Goal: Information Seeking & Learning: Learn about a topic

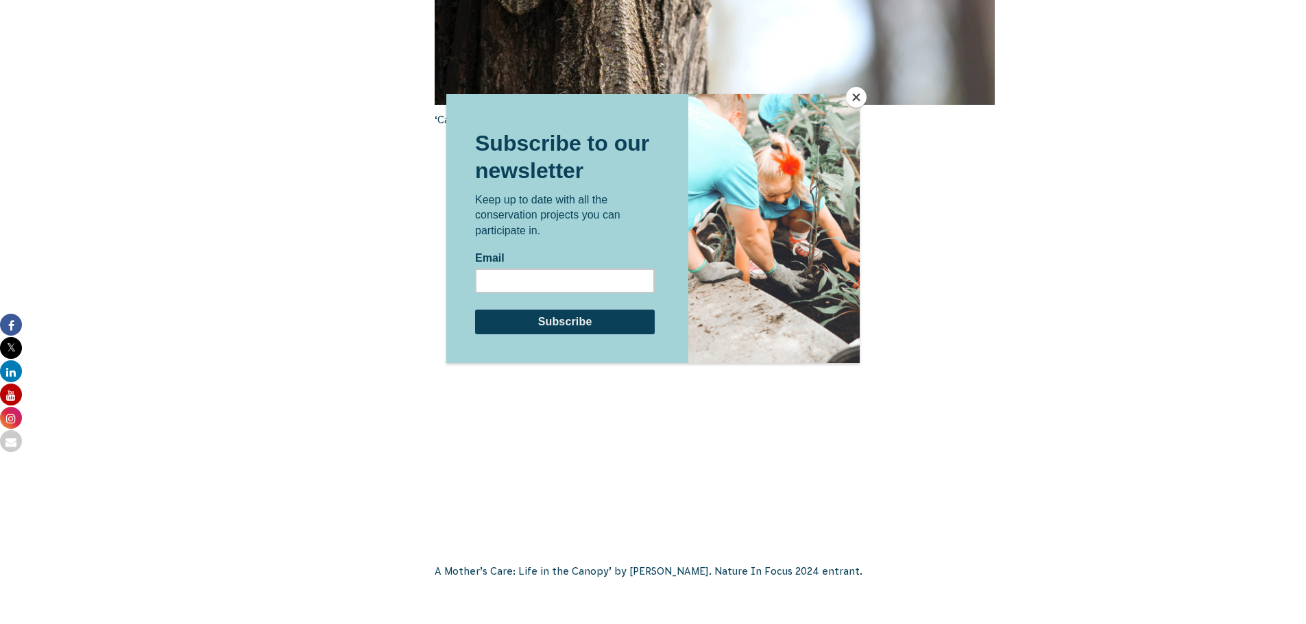
scroll to position [1508, 0]
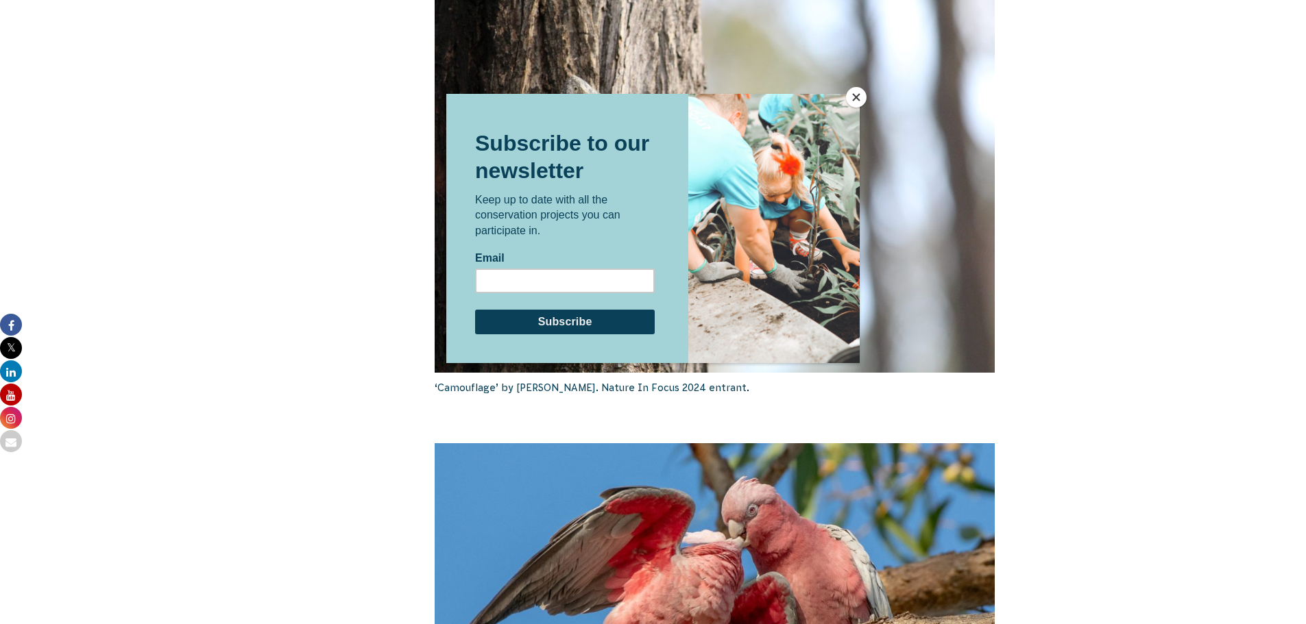
click at [855, 95] on button "Close" at bounding box center [856, 97] width 21 height 21
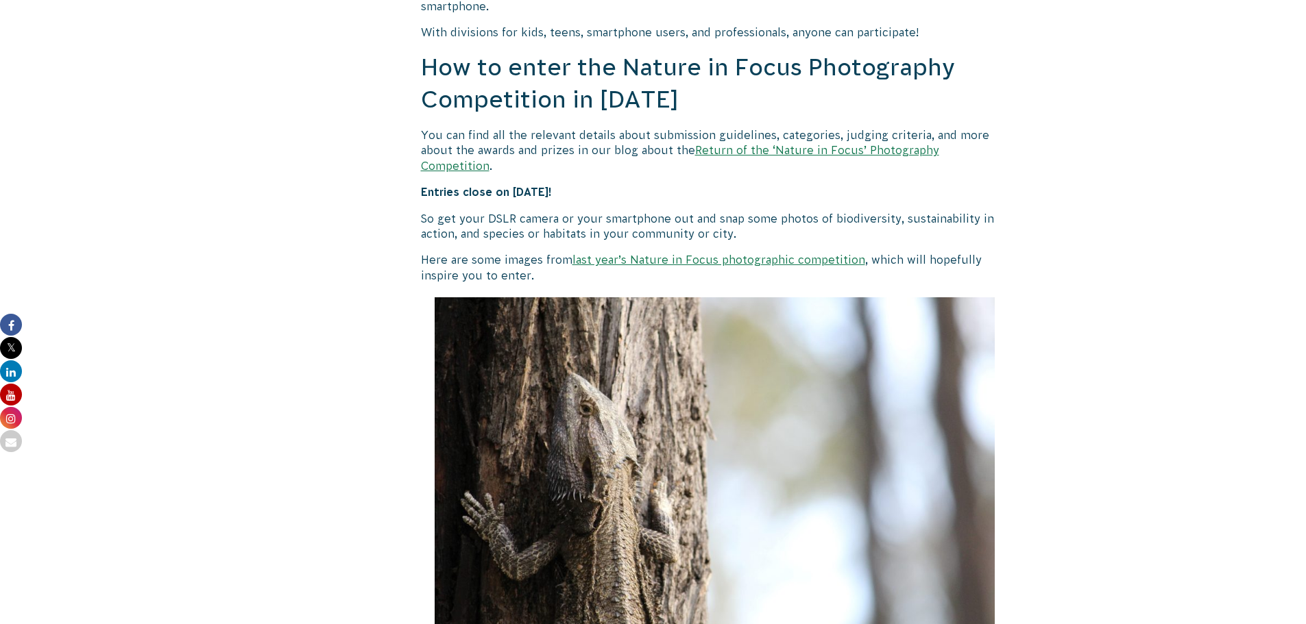
scroll to position [1234, 0]
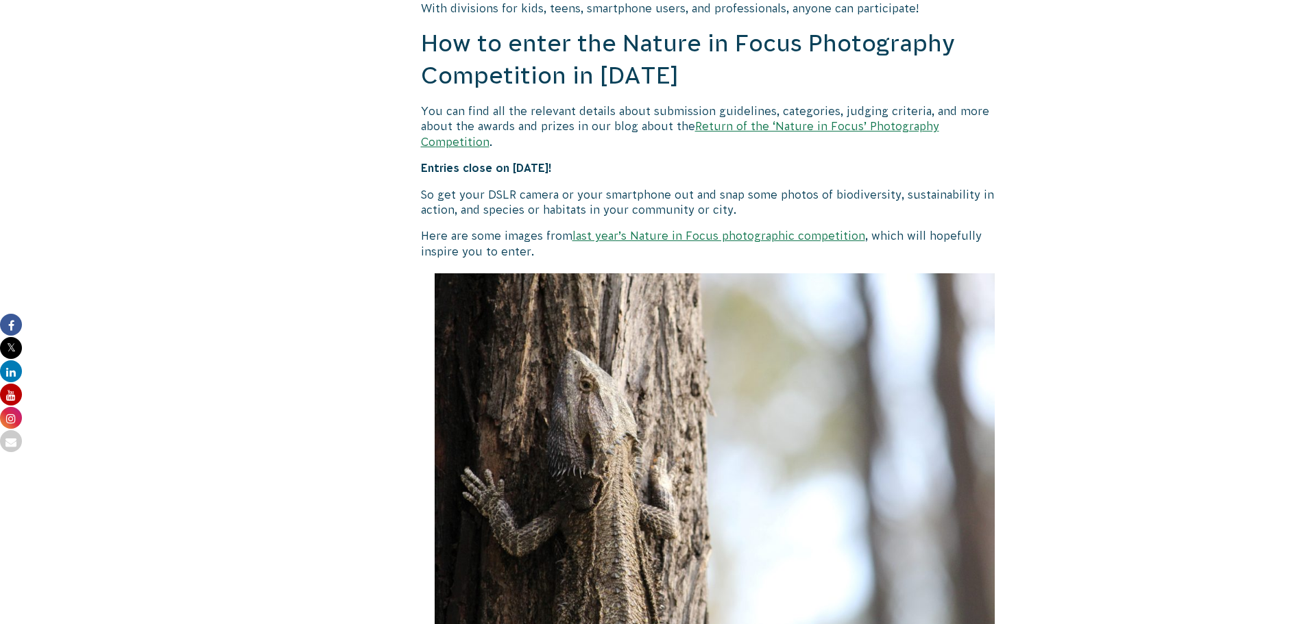
click at [674, 230] on link "last year’s Nature in Focus photographic competition" at bounding box center [718, 236] width 293 height 12
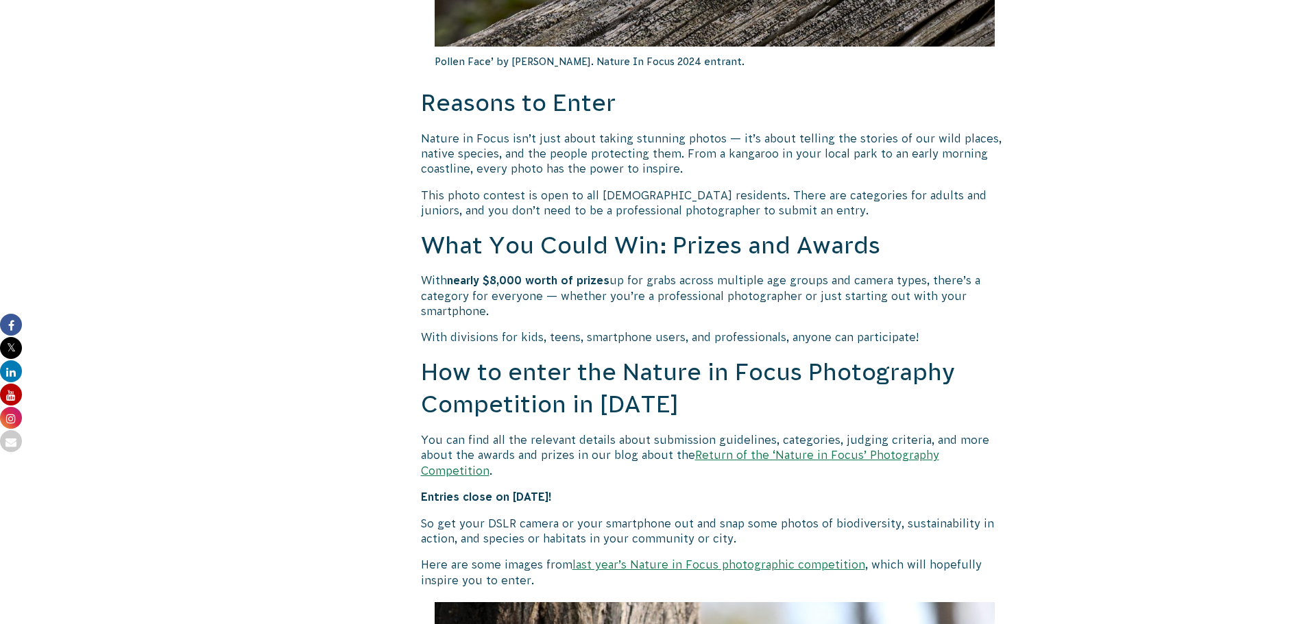
scroll to position [1028, 0]
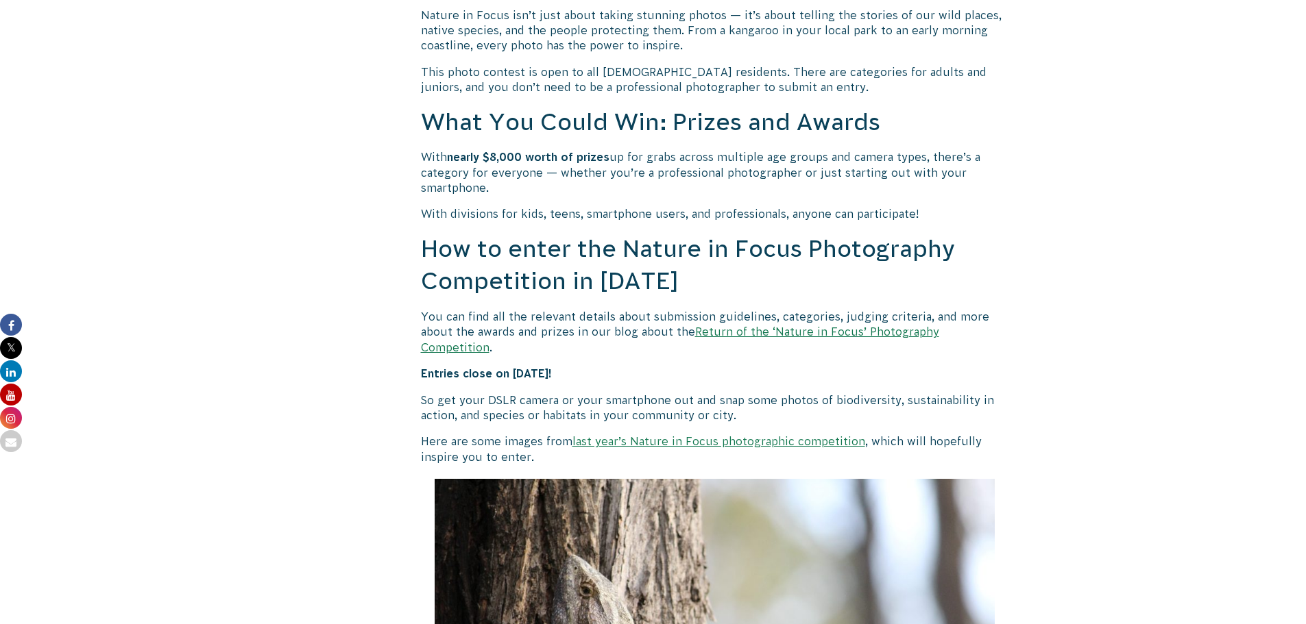
click at [801, 334] on link "Return of the ‘Nature in Focus’ Photography Competition" at bounding box center [680, 339] width 518 height 27
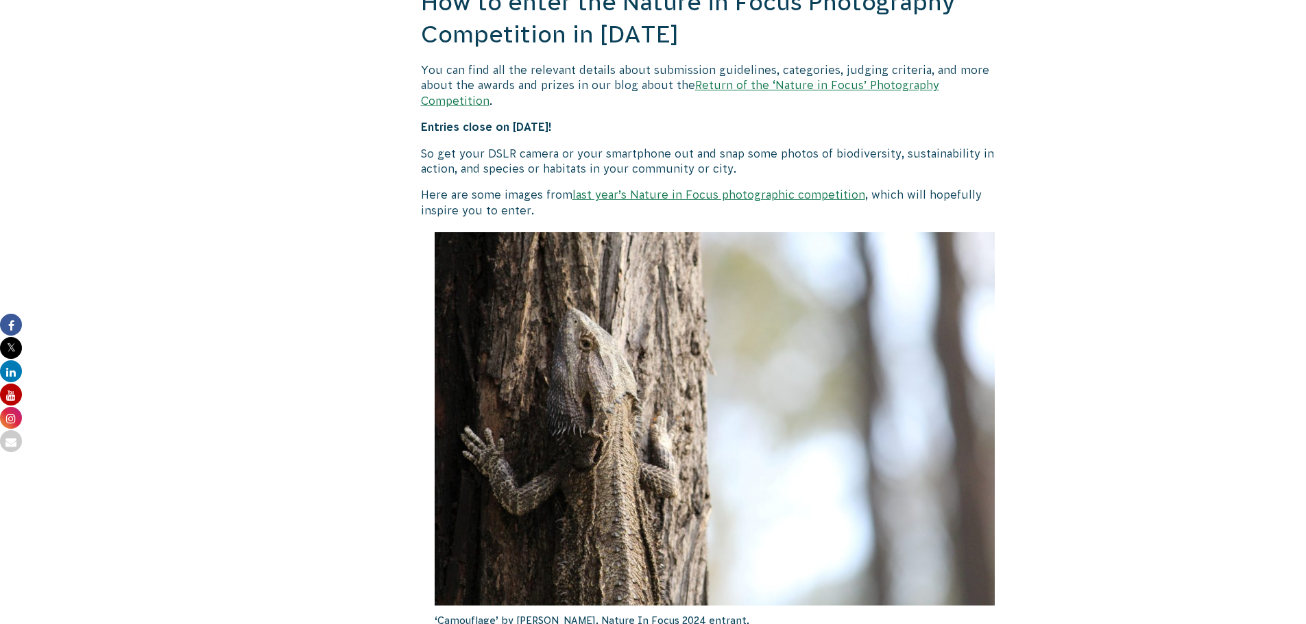
scroll to position [1234, 0]
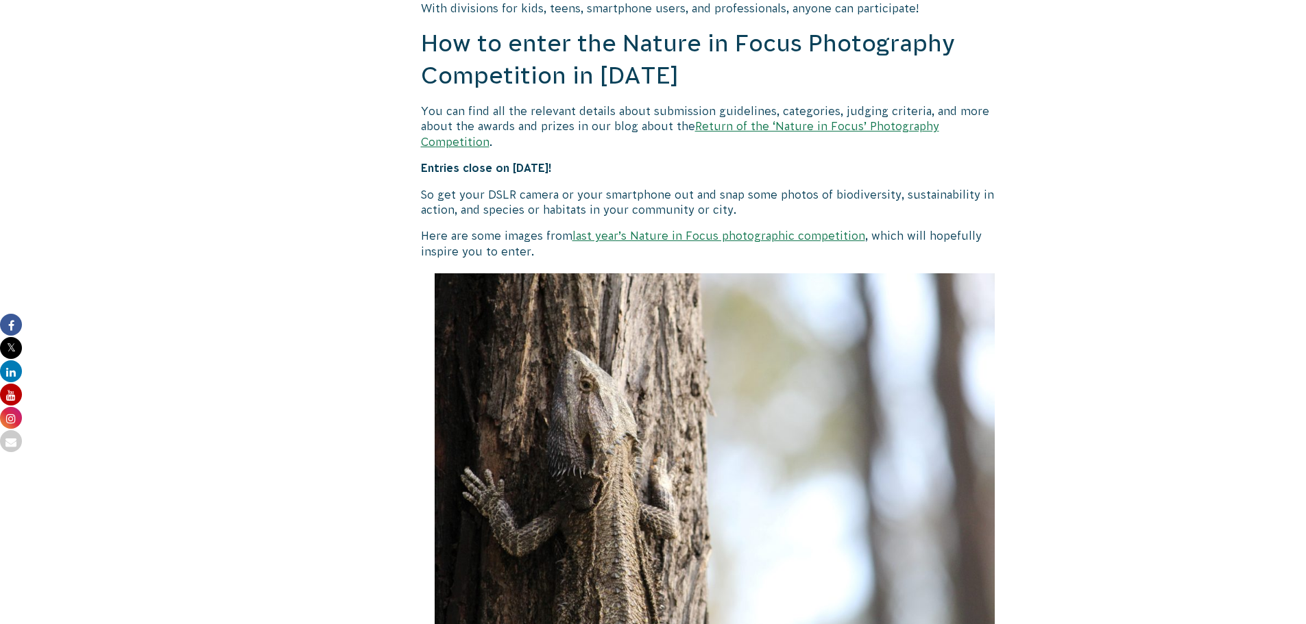
click at [792, 128] on link "Return of the ‘Nature in Focus’ Photography Competition" at bounding box center [680, 133] width 518 height 27
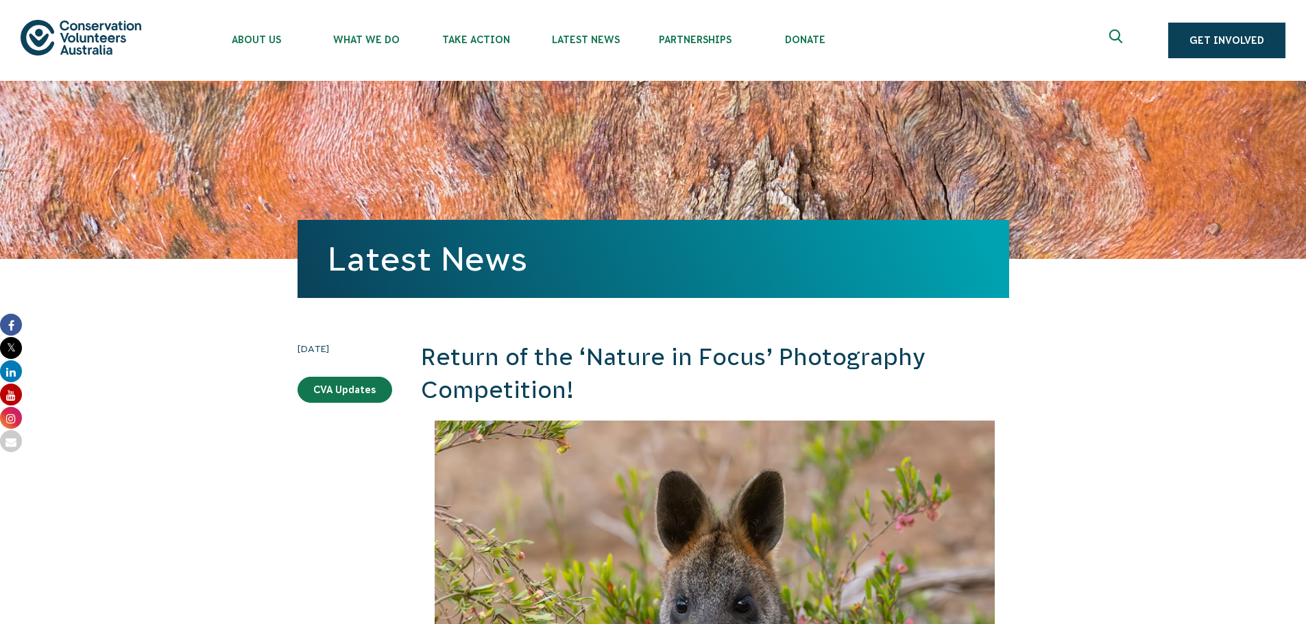
click at [869, 53] on ul "About Us Our Priorities Reconciliation Impact Our Board Our People Careers CVA …" at bounding box center [668, 40] width 932 height 81
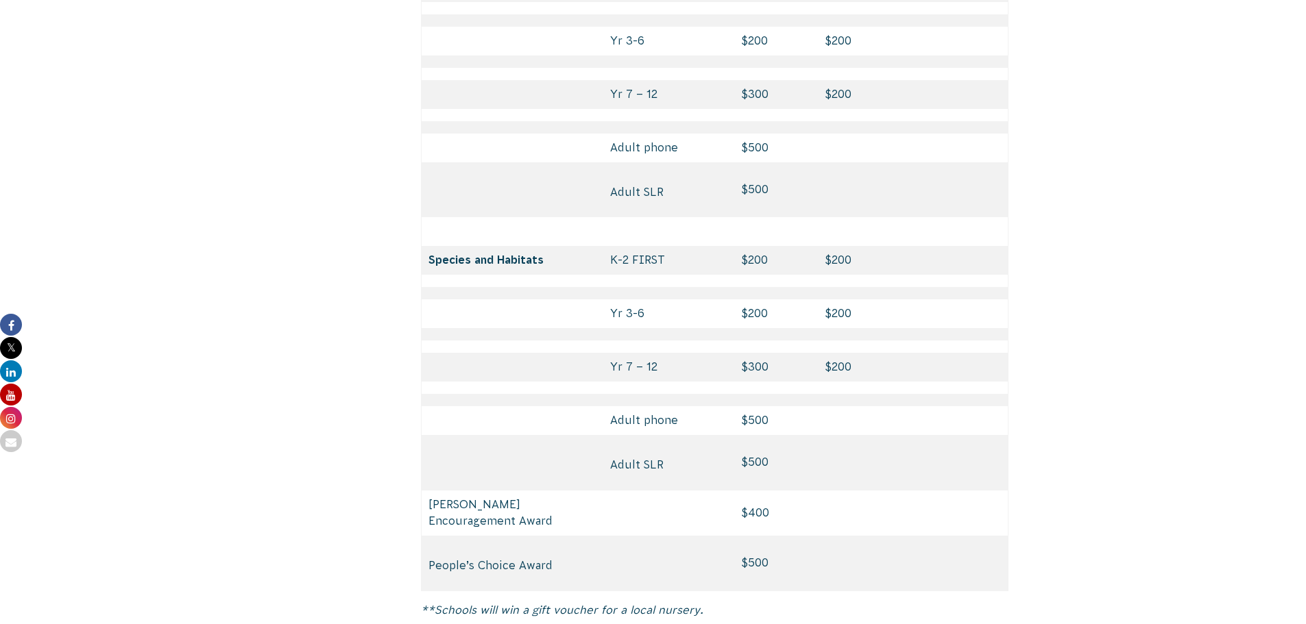
scroll to position [6580, 0]
